Goal: Task Accomplishment & Management: Manage account settings

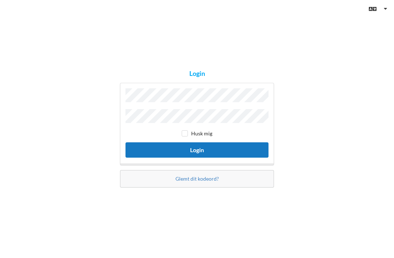
click at [169, 157] on button "Login" at bounding box center [197, 149] width 143 height 15
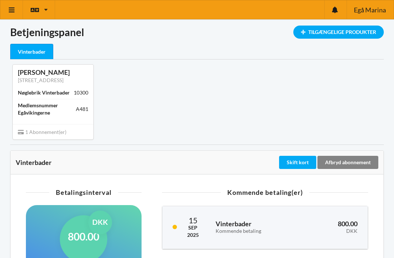
click at [355, 160] on div "Afbryd abonnement" at bounding box center [348, 162] width 61 height 13
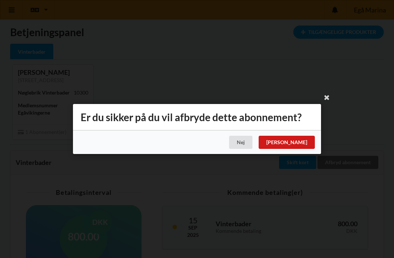
click at [302, 142] on div "[PERSON_NAME]" at bounding box center [287, 142] width 56 height 13
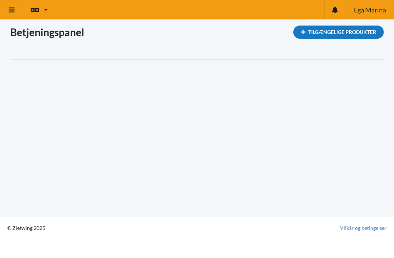
click at [357, 31] on div "Tilgængelige Produkter" at bounding box center [339, 32] width 91 height 13
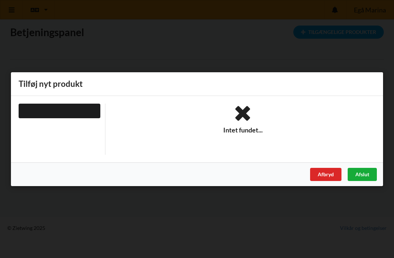
click at [360, 176] on div "Afslut" at bounding box center [362, 174] width 29 height 13
